Goal: Task Accomplishment & Management: Manage account settings

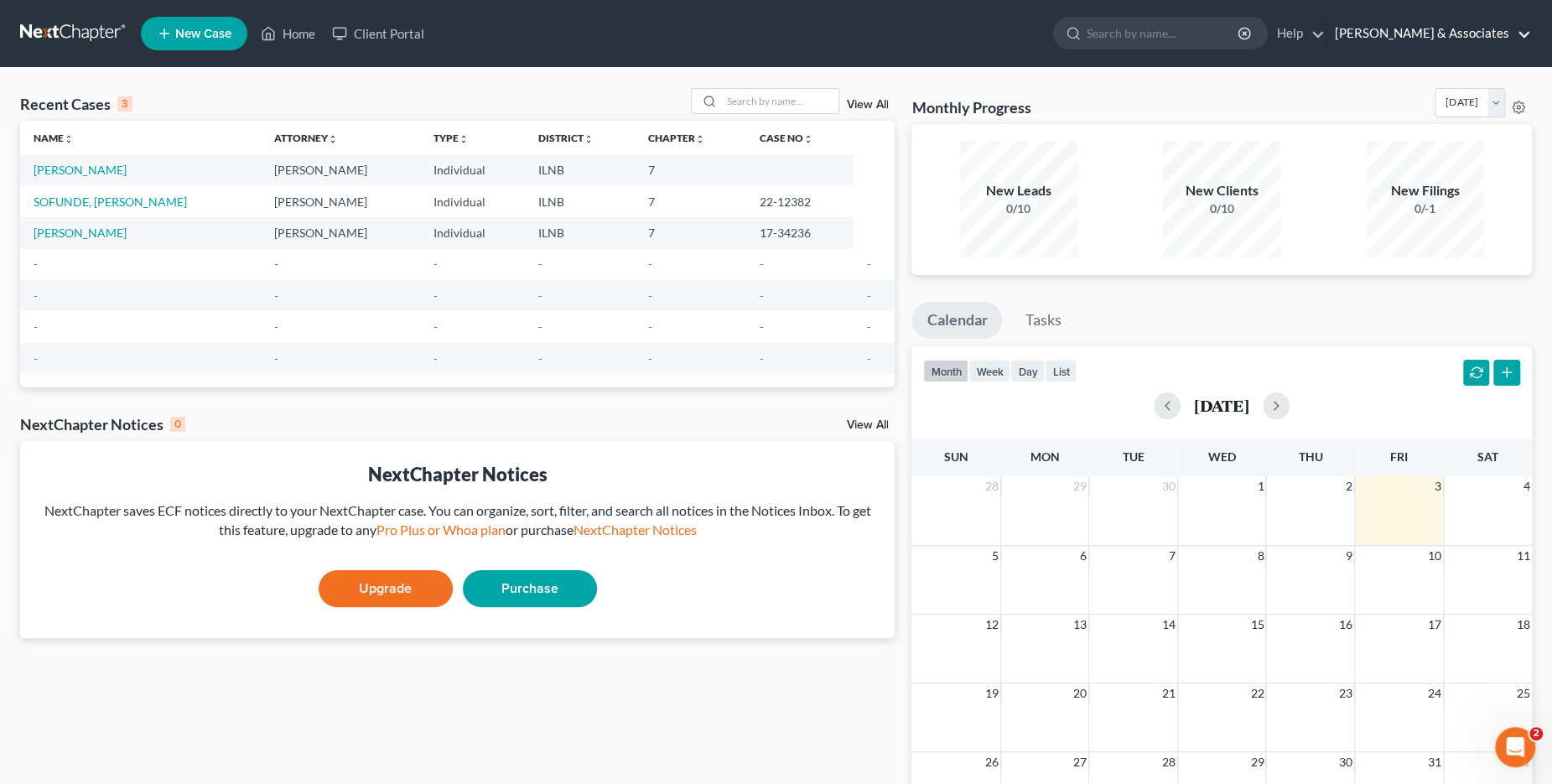
click at [1423, 42] on link "[PERSON_NAME] & Associates" at bounding box center [1429, 33] width 205 height 30
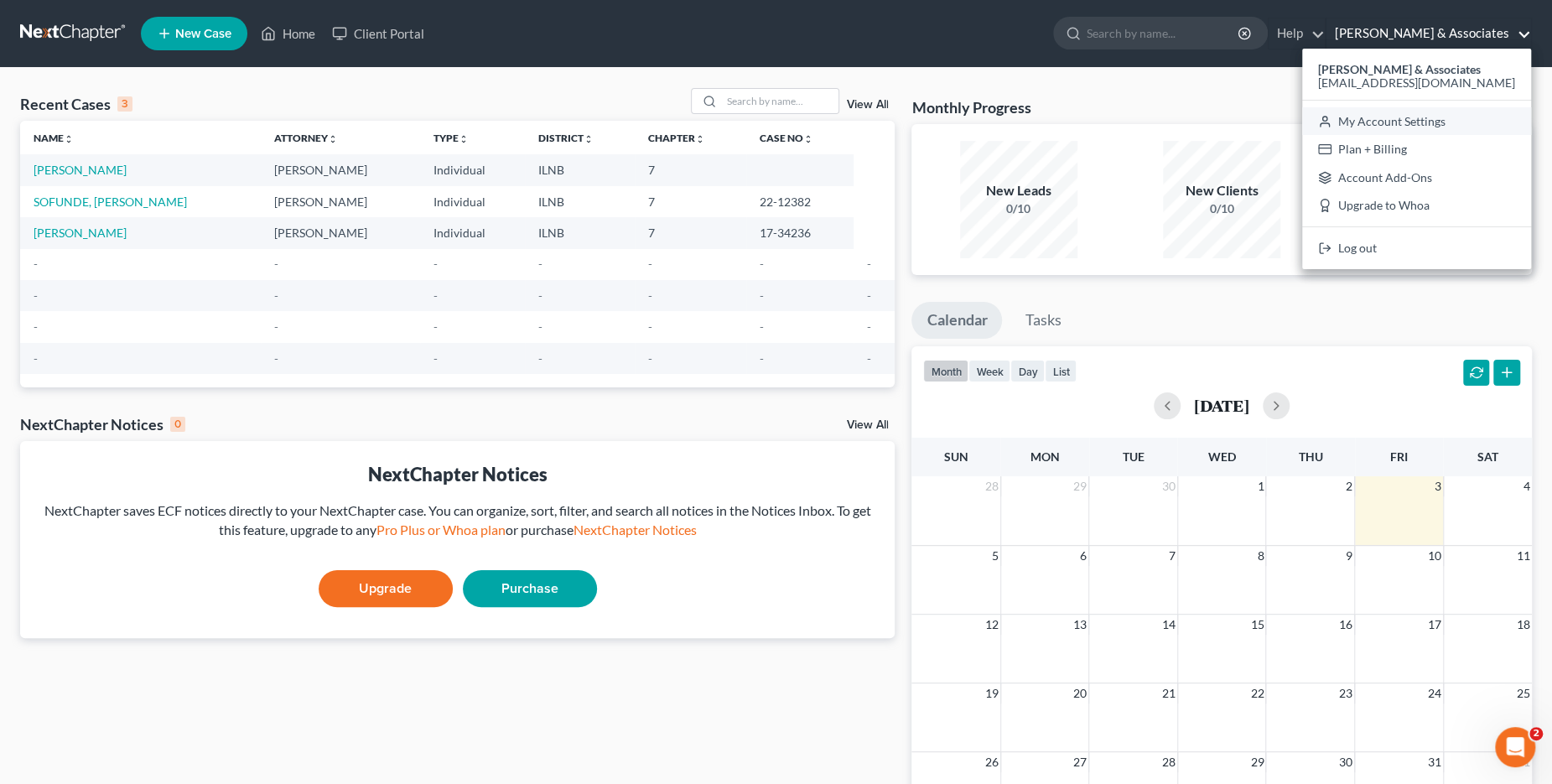
click at [1426, 121] on link "My Account Settings" at bounding box center [1416, 121] width 229 height 28
select select "23"
select select "14"
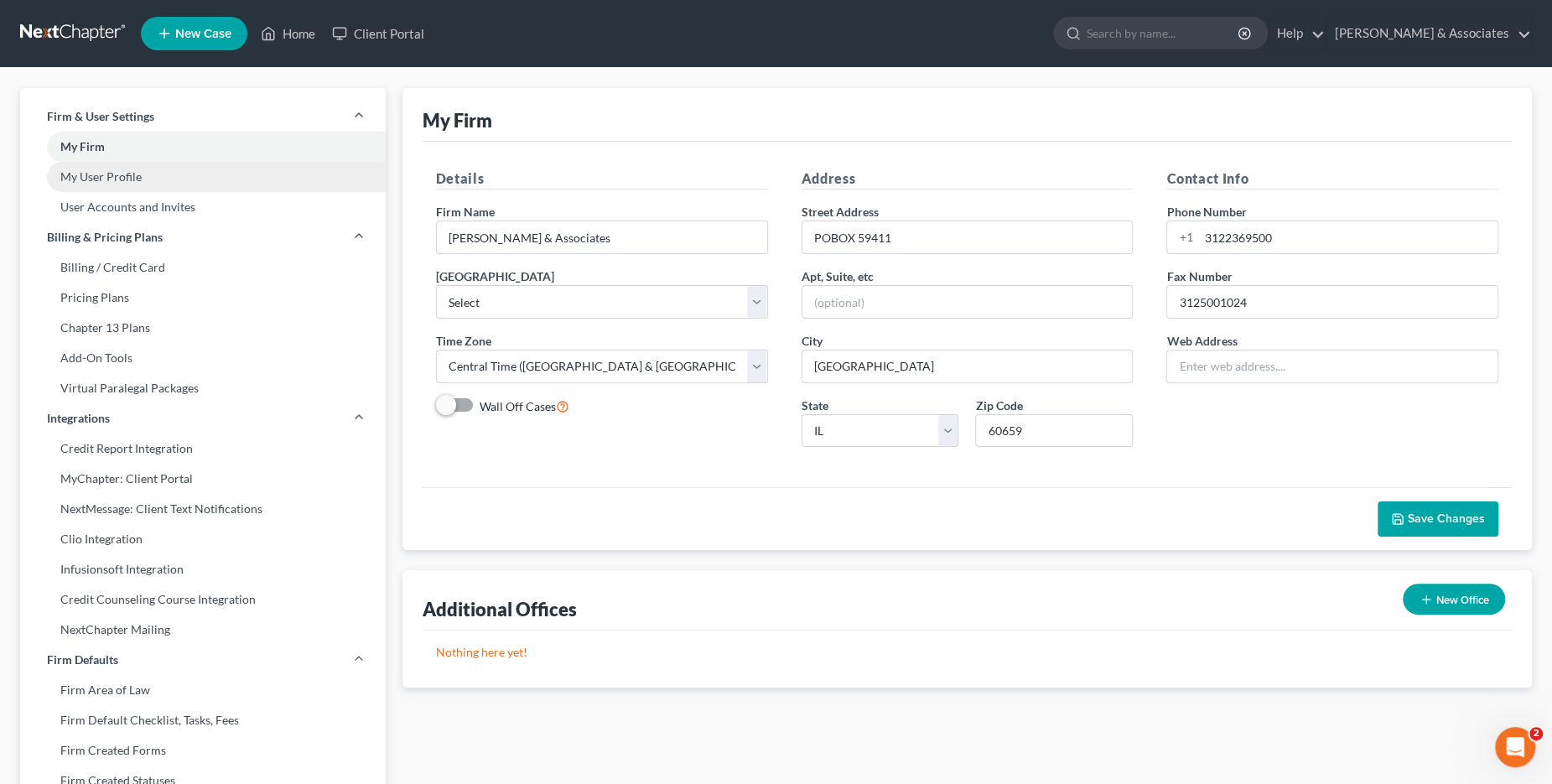
click at [211, 188] on link "My User Profile" at bounding box center [203, 176] width 366 height 30
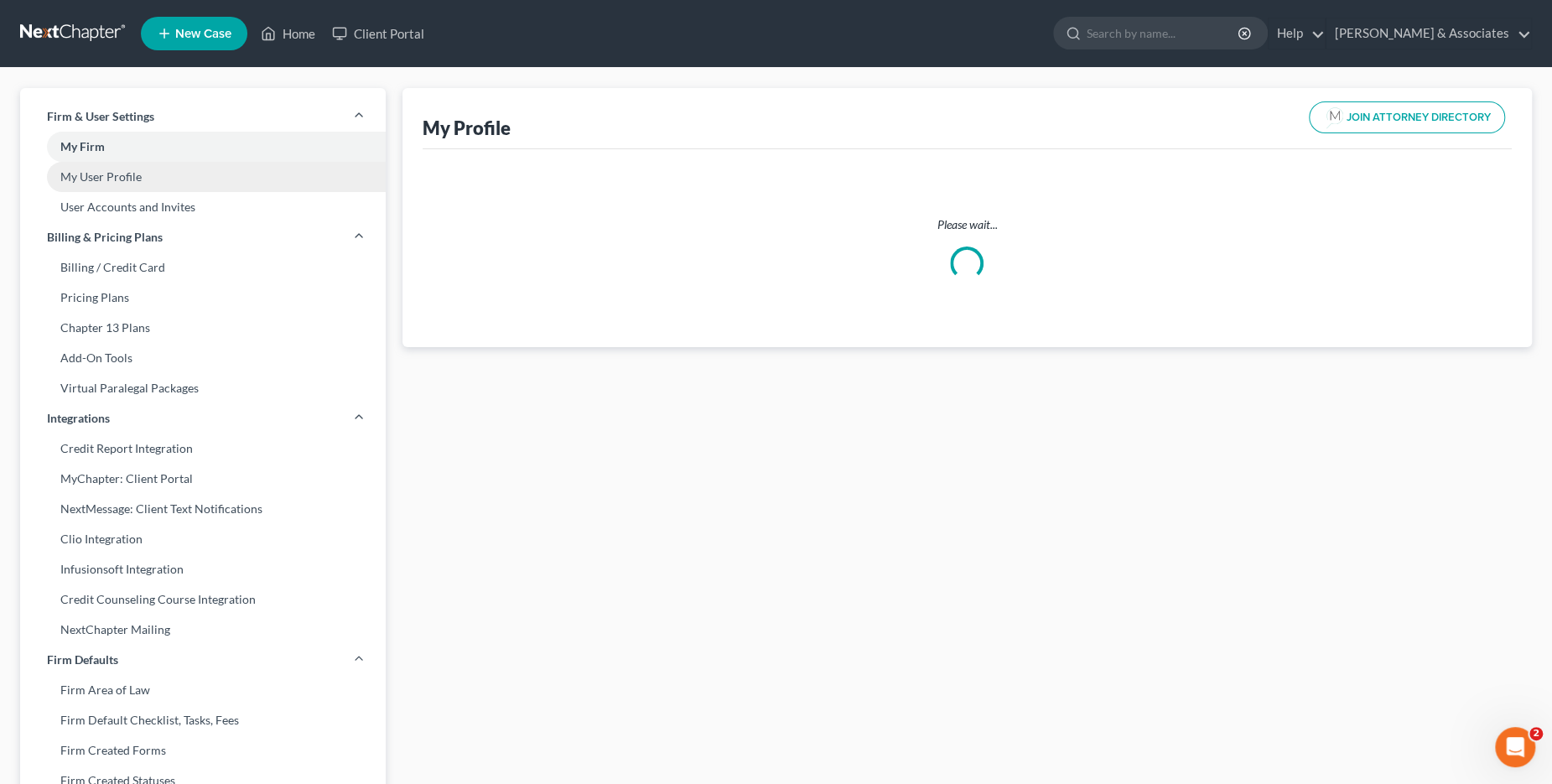
select select "14"
select select "25"
select select "attorney"
select select "0"
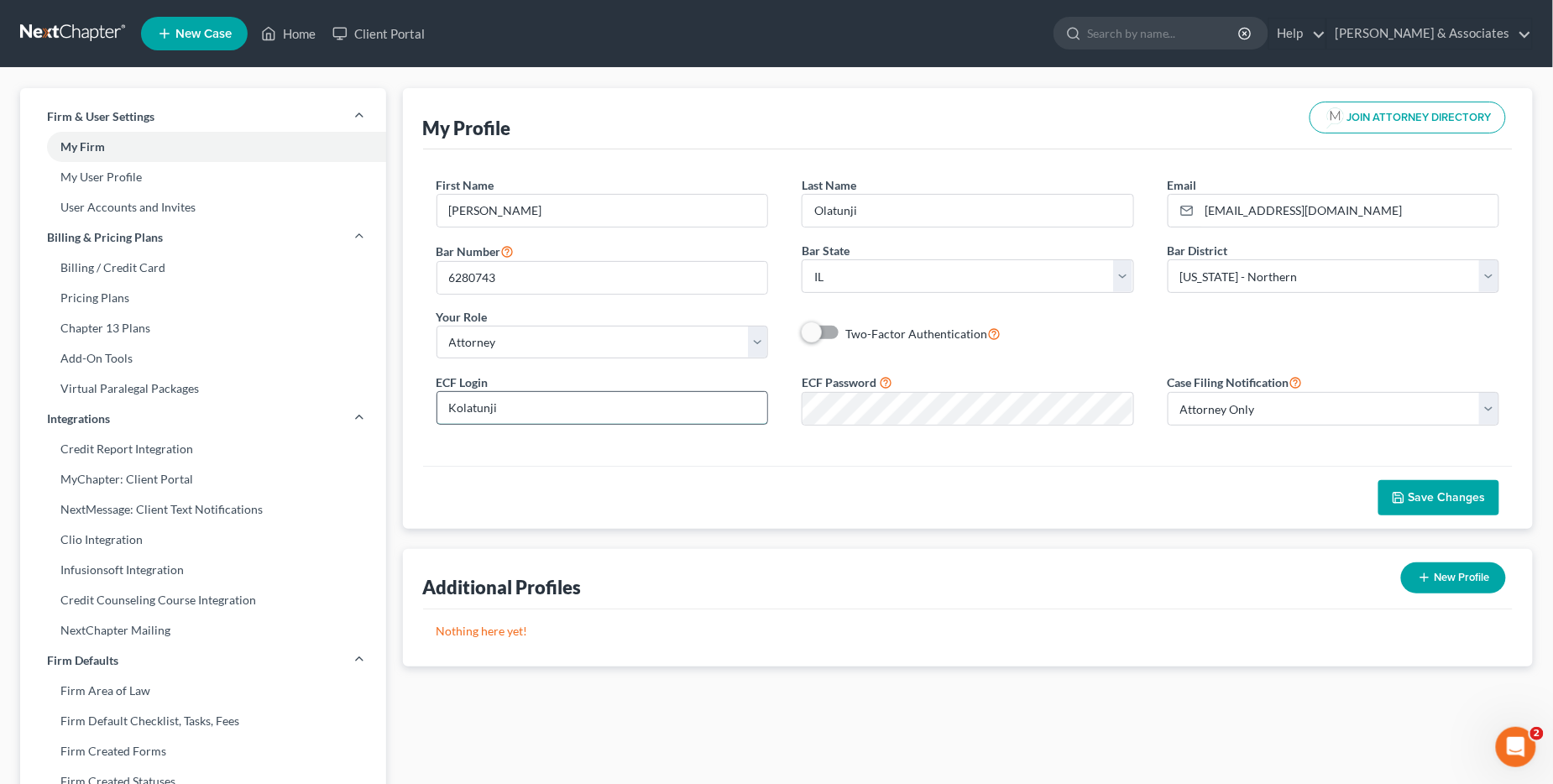
click at [539, 409] on input "Kolatunji" at bounding box center [602, 408] width 330 height 32
drag, startPoint x: 539, startPoint y: 409, endPoint x: 395, endPoint y: 409, distance: 144.0
click at [395, 409] on div "My Profile JOIN ATTORNEY DIRECTORY First Name * [PERSON_NAME] Last Name * [PERS…" at bounding box center [968, 640] width 1148 height 1104
